Goal: Task Accomplishment & Management: Manage account settings

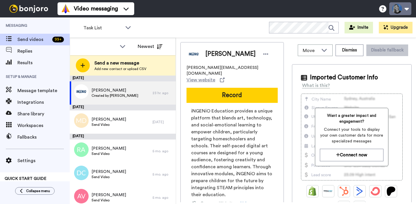
click at [400, 8] on button at bounding box center [400, 8] width 22 height 13
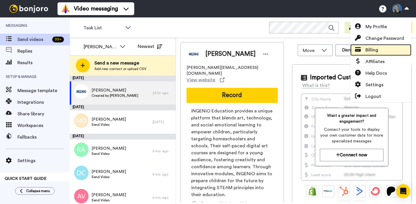
click at [371, 48] on span "Billing" at bounding box center [371, 49] width 13 height 7
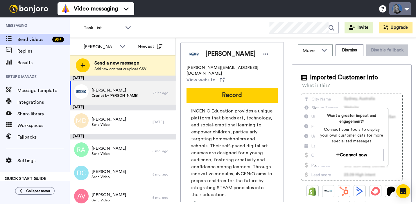
click at [404, 10] on button at bounding box center [400, 8] width 22 height 13
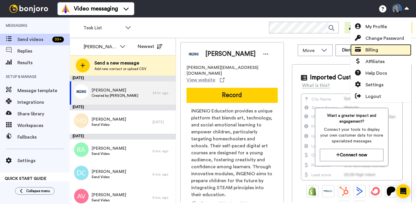
click at [371, 50] on span "Billing" at bounding box center [371, 49] width 13 height 7
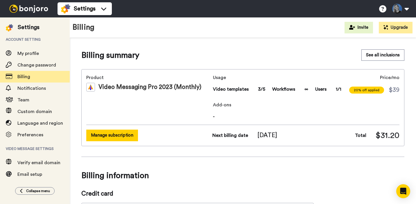
click at [121, 134] on button "Manage subscription" at bounding box center [112, 134] width 52 height 11
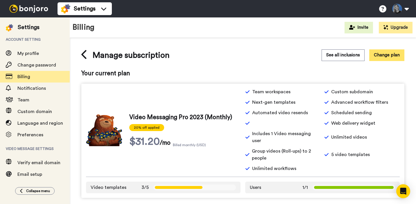
click at [386, 53] on button "Change plan" at bounding box center [386, 54] width 35 height 11
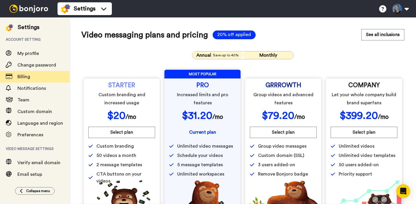
click at [212, 56] on div "Annual Save up to 40%" at bounding box center [217, 55] width 44 height 7
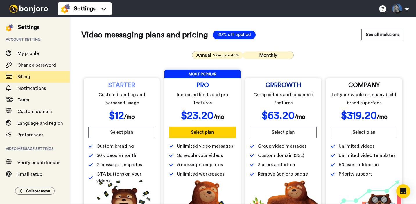
click at [265, 56] on span "Monthly" at bounding box center [268, 55] width 18 height 5
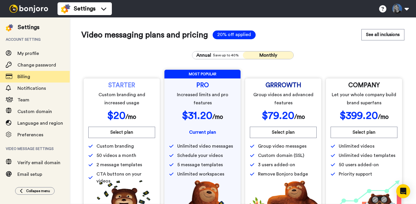
click at [321, 52] on div "Annual Save up to 40% Monthly STARTER Custom branding and increased usage $ 20 …" at bounding box center [242, 140] width 323 height 189
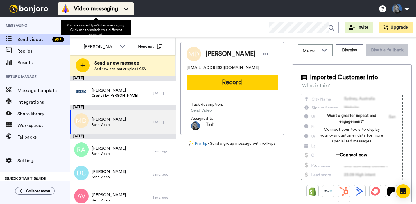
click at [84, 12] on span "Video messaging" at bounding box center [96, 9] width 44 height 8
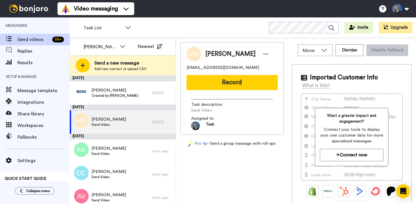
click at [168, 3] on div "Video messaging Switch to Video messaging Testimonials Try me for free! Setting…" at bounding box center [236, 8] width 358 height 17
click at [28, 161] on span "Settings" at bounding box center [43, 160] width 52 height 7
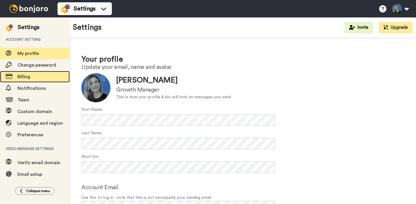
click at [24, 79] on span "Billing" at bounding box center [23, 76] width 13 height 5
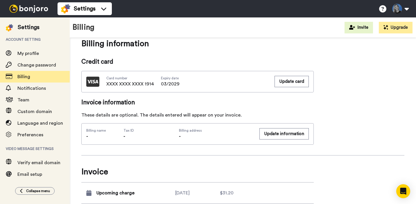
scroll to position [129, 0]
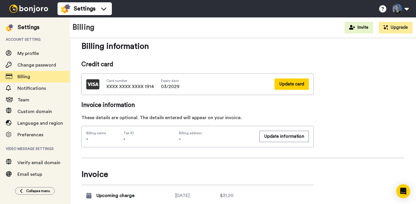
click at [288, 84] on button "Update card" at bounding box center [291, 83] width 34 height 11
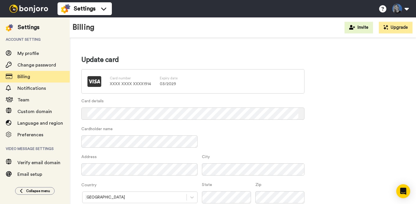
click at [356, 88] on div "Update card Card number XXXX XXXX XXXX 1914 Expiry date 03 / 2029 Card details …" at bounding box center [242, 159] width 323 height 208
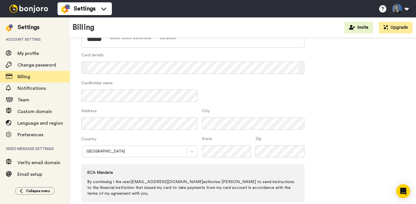
scroll to position [68, 0]
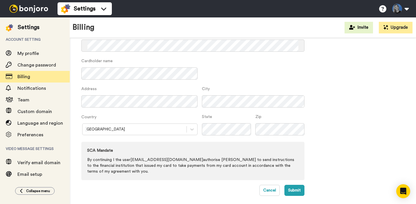
click at [243, 77] on div "Cardholder name" at bounding box center [192, 72] width 223 height 28
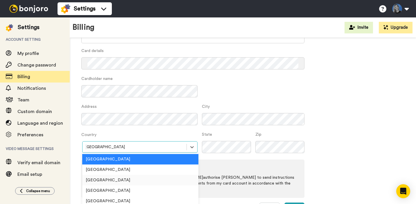
scroll to position [83, 0]
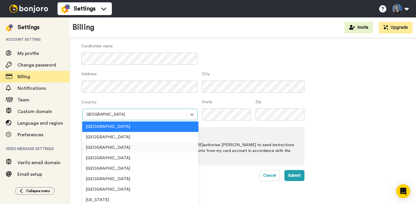
click at [108, 120] on div "option United States focused, 3 of 250. 250 results available. Use Up and Down …" at bounding box center [139, 115] width 116 height 12
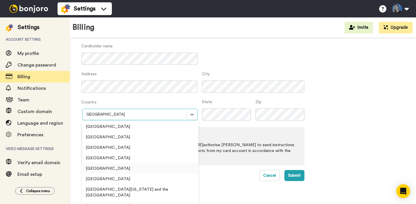
scroll to position [2152, 0]
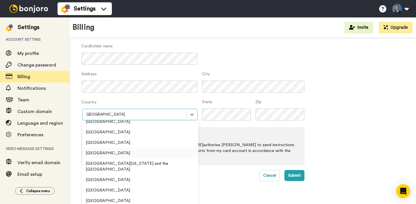
click at [102, 148] on div "South Africa" at bounding box center [140, 153] width 116 height 10
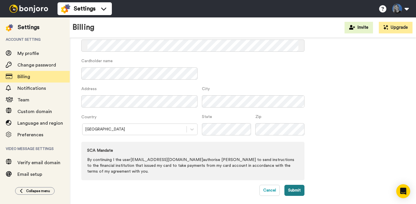
click at [289, 192] on button "Submit" at bounding box center [294, 190] width 20 height 11
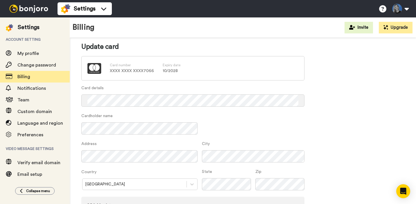
scroll to position [0, 0]
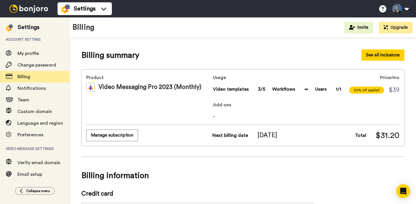
click at [389, 55] on button "See all inclusions" at bounding box center [382, 54] width 43 height 11
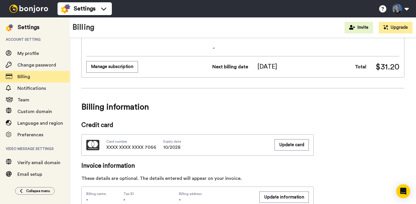
scroll to position [143, 0]
